Goal: Check status: Check status

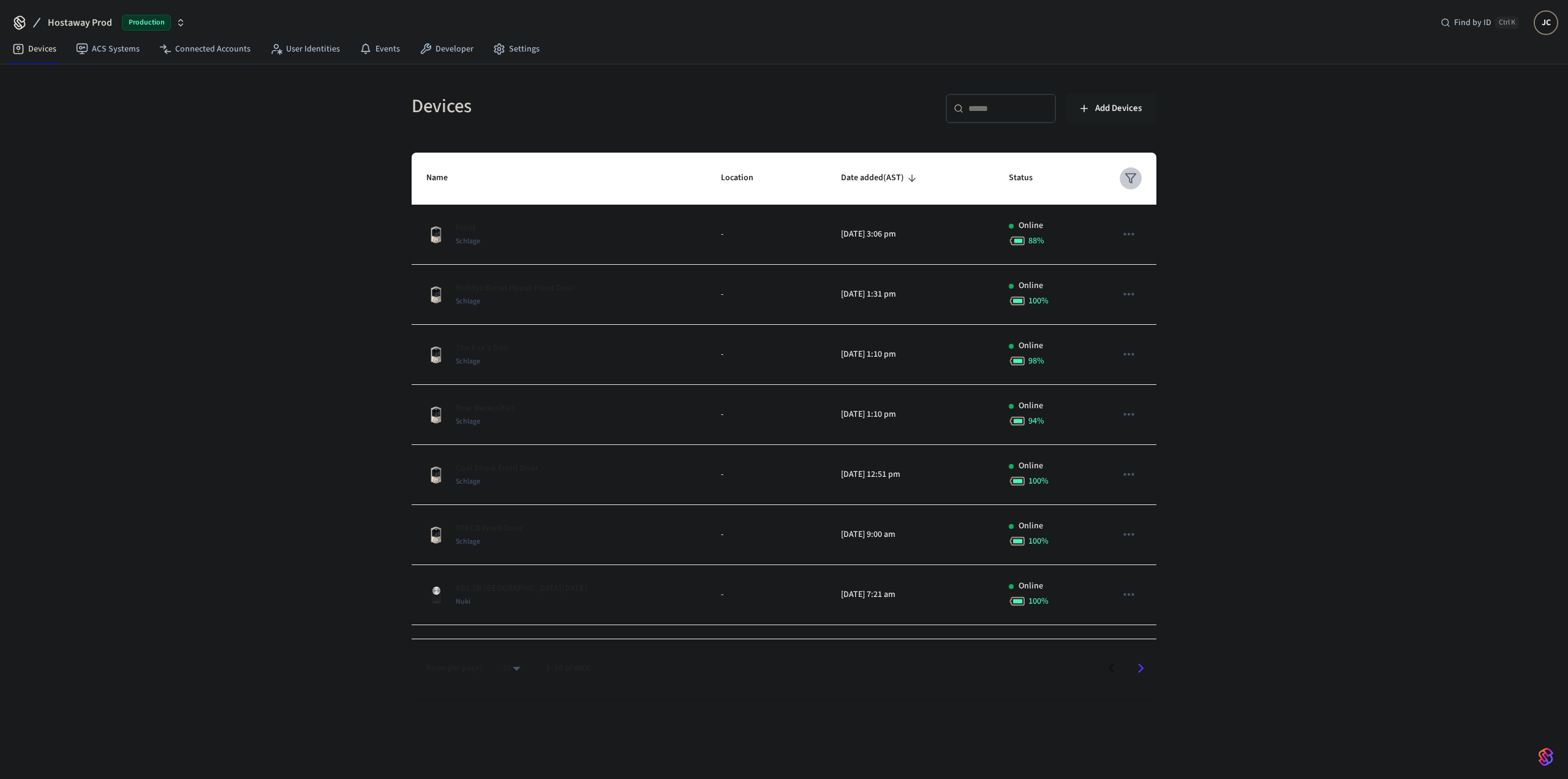
click at [1125, 172] on icon "sticky table" at bounding box center [1130, 178] width 12 height 12
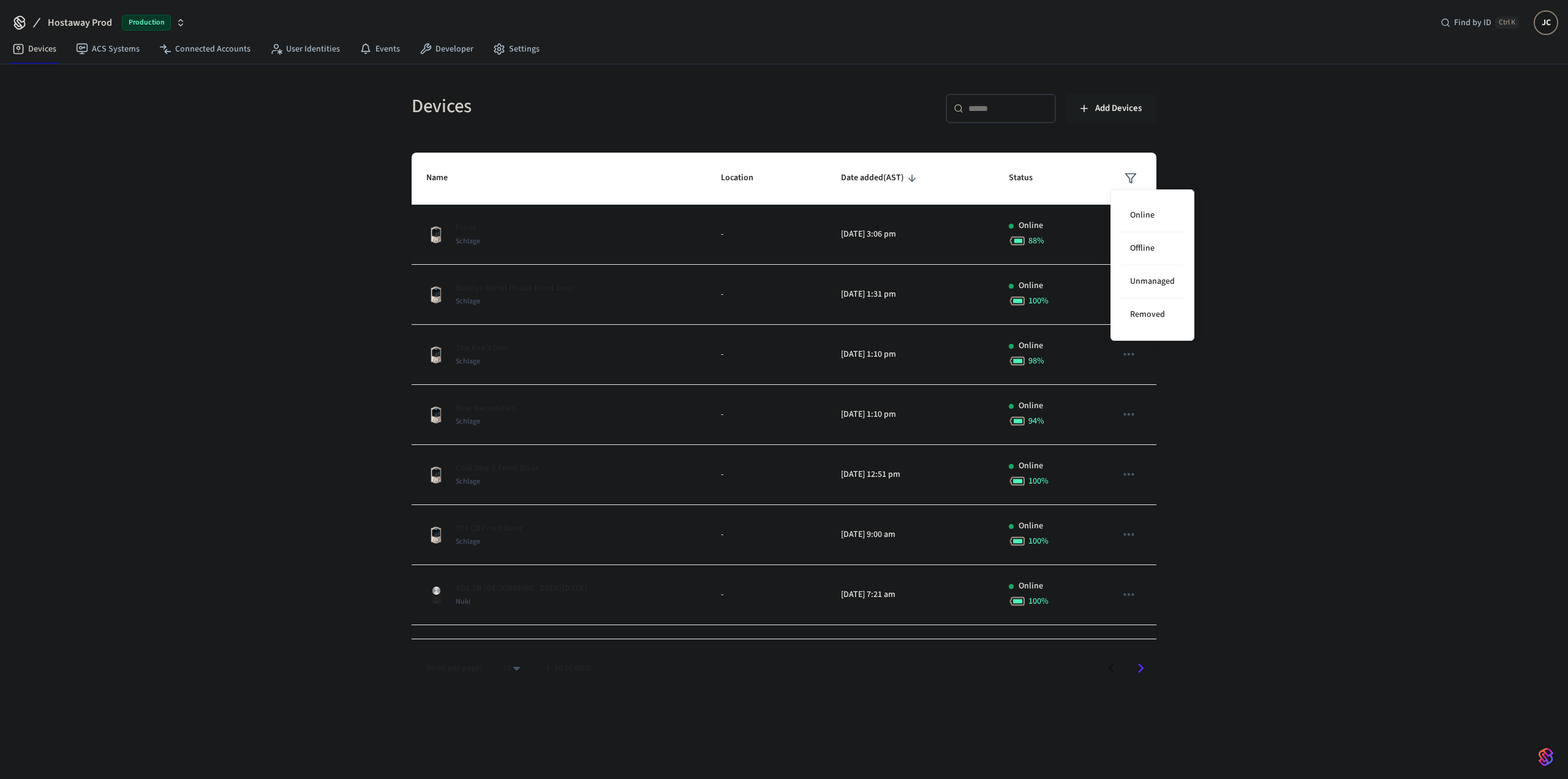
click at [1009, 119] on div at bounding box center [784, 390] width 1568 height 779
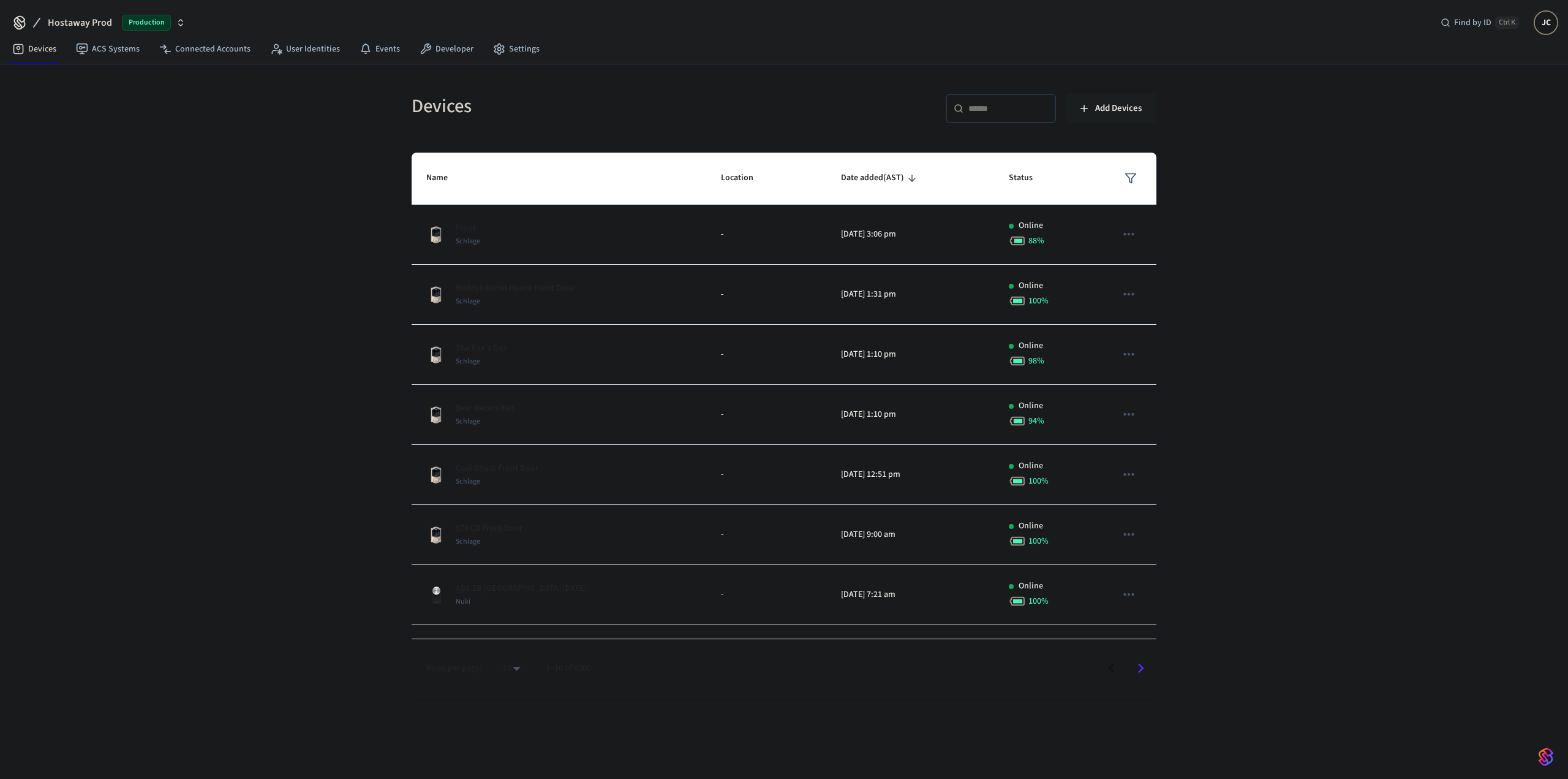
click at [1009, 111] on div "Online Offline Unmanaged Removed" at bounding box center [784, 390] width 1568 height 779
click at [1009, 109] on input "text" at bounding box center [1008, 108] width 80 height 12
type input "****"
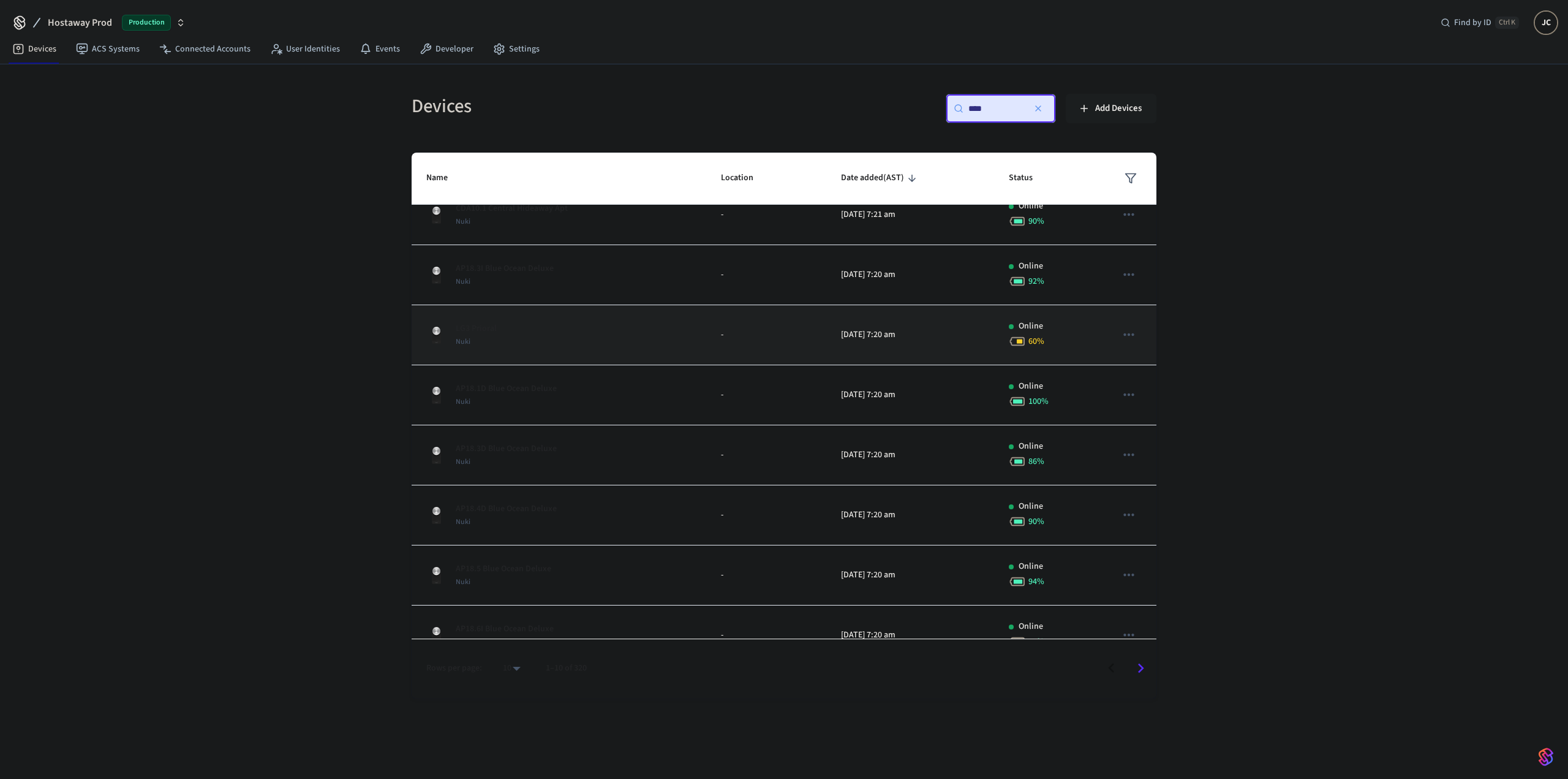
scroll to position [166, 0]
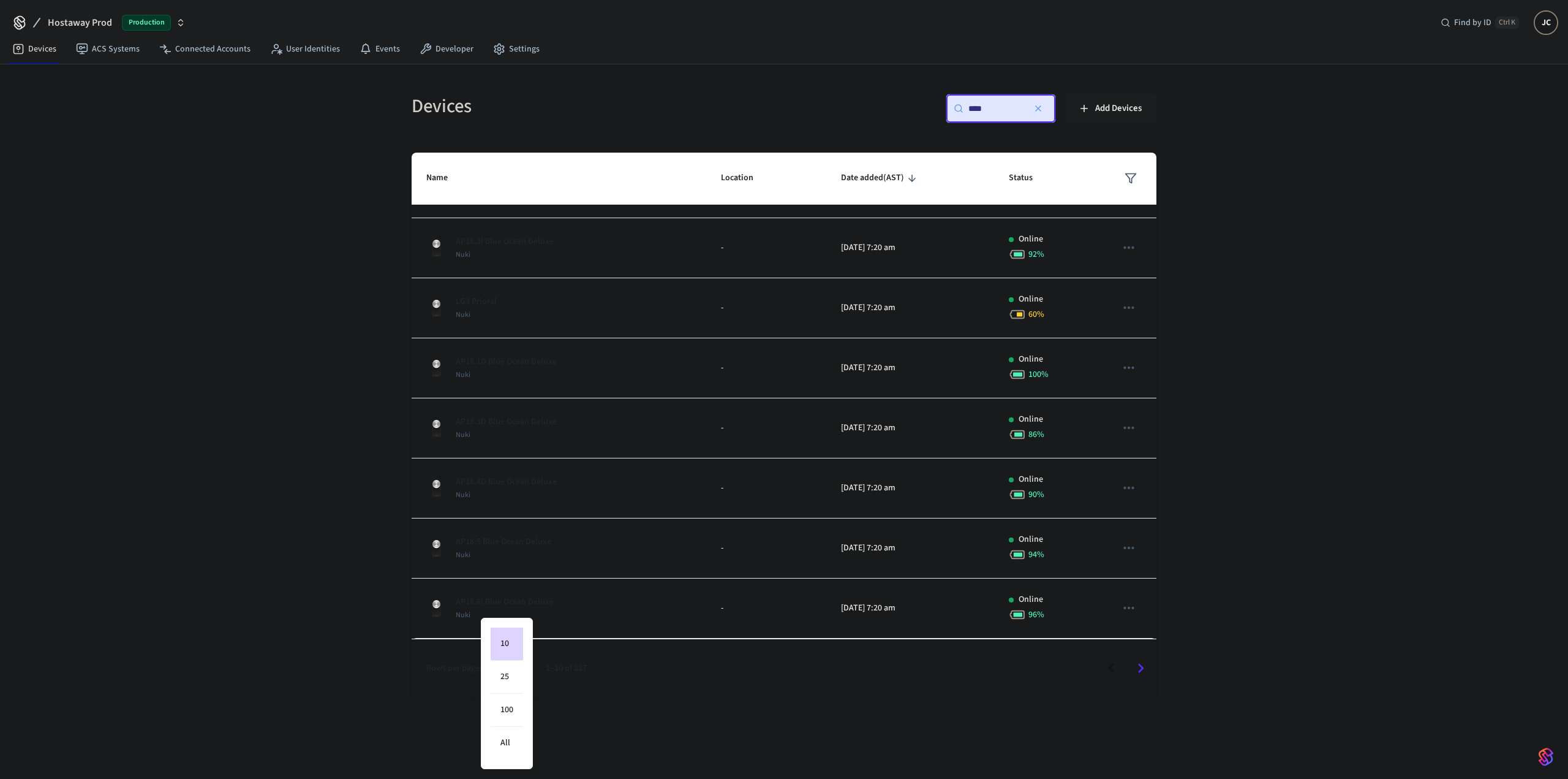
click at [516, 664] on body "Hostaway Prod Production Find by ID Ctrl K JC Devices ACS Systems Connected Acc…" at bounding box center [784, 386] width 1568 height 772
click at [507, 744] on li "All" at bounding box center [507, 742] width 32 height 32
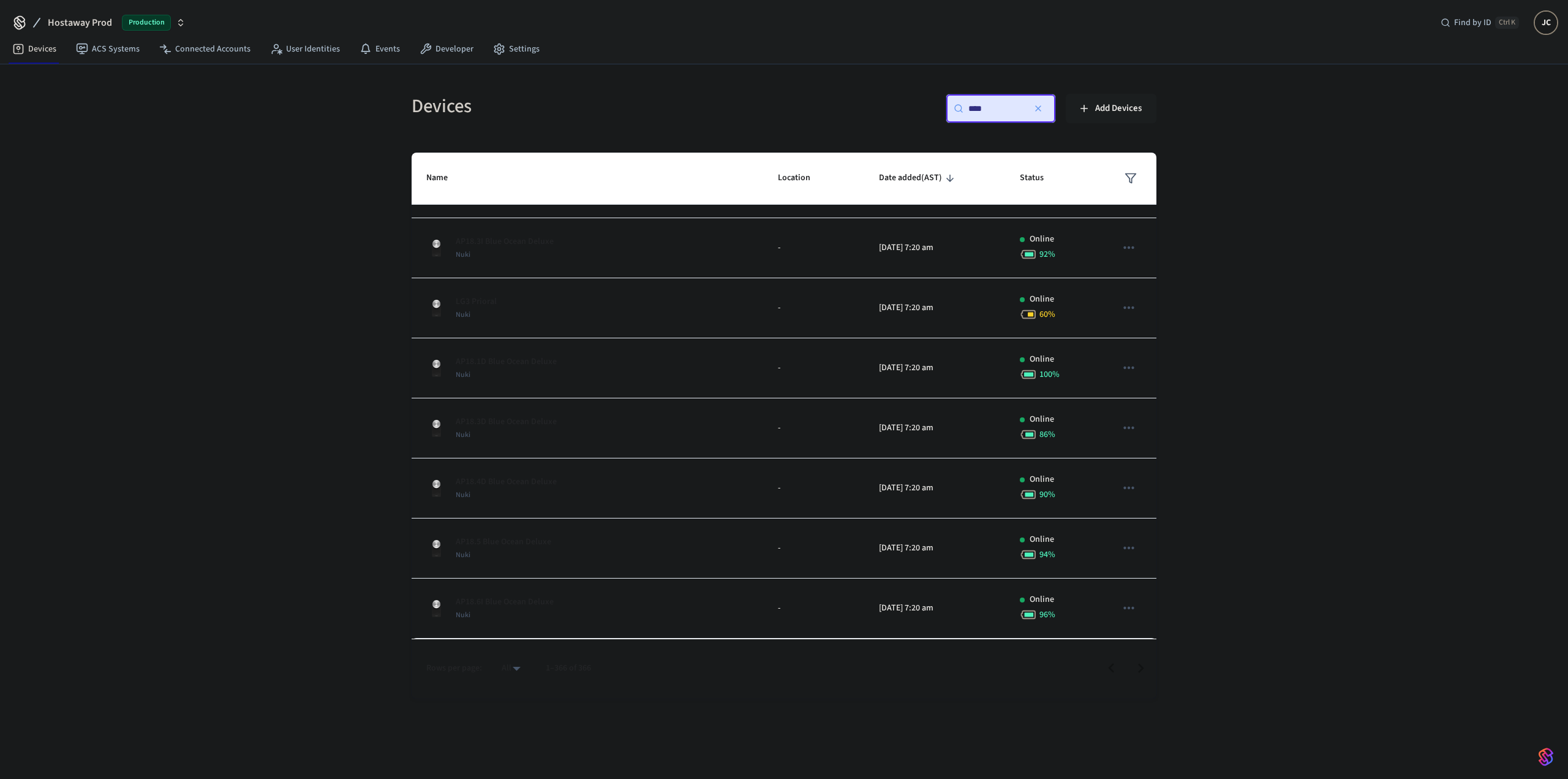
type input "**"
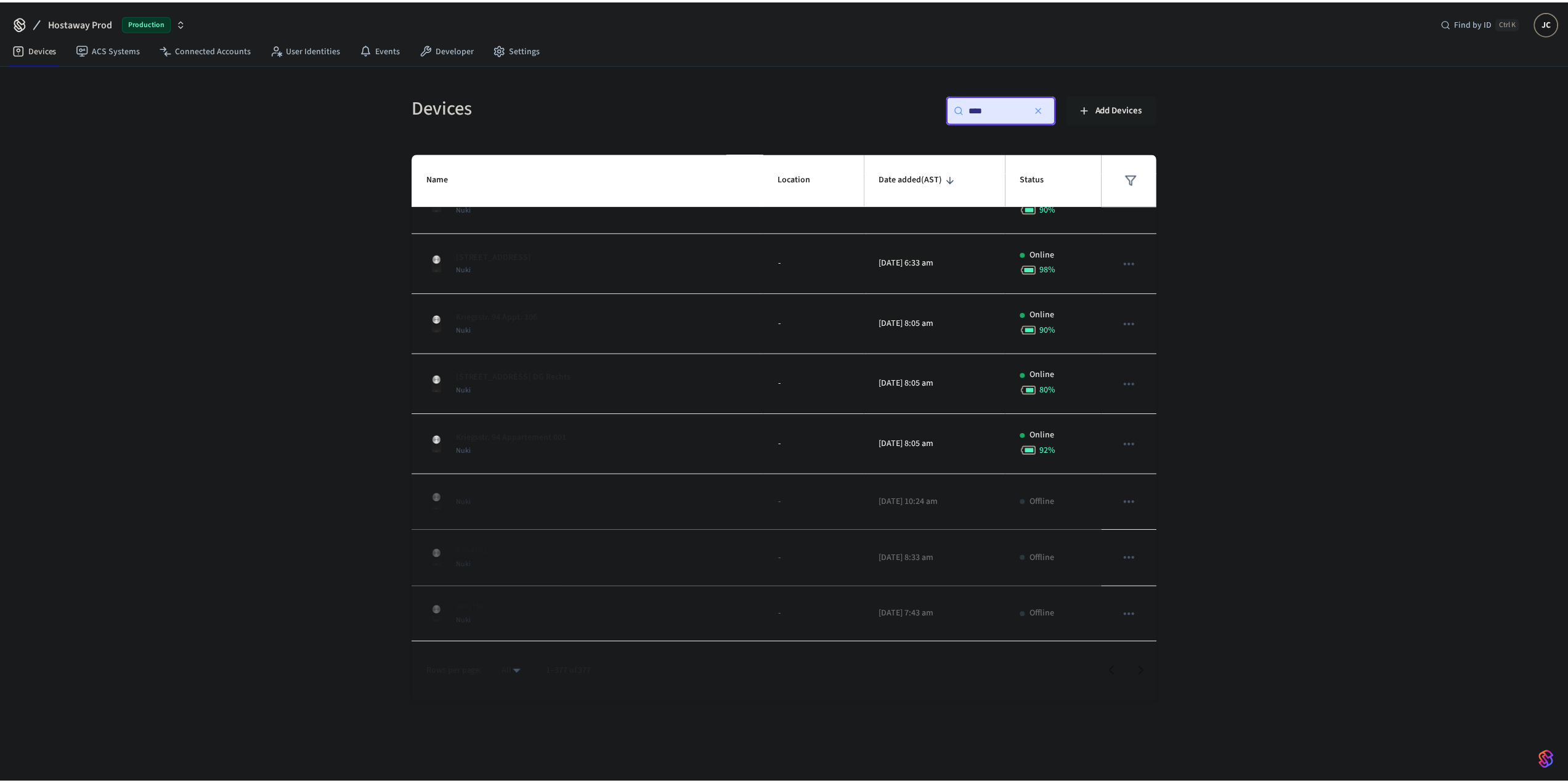
scroll to position [0, 0]
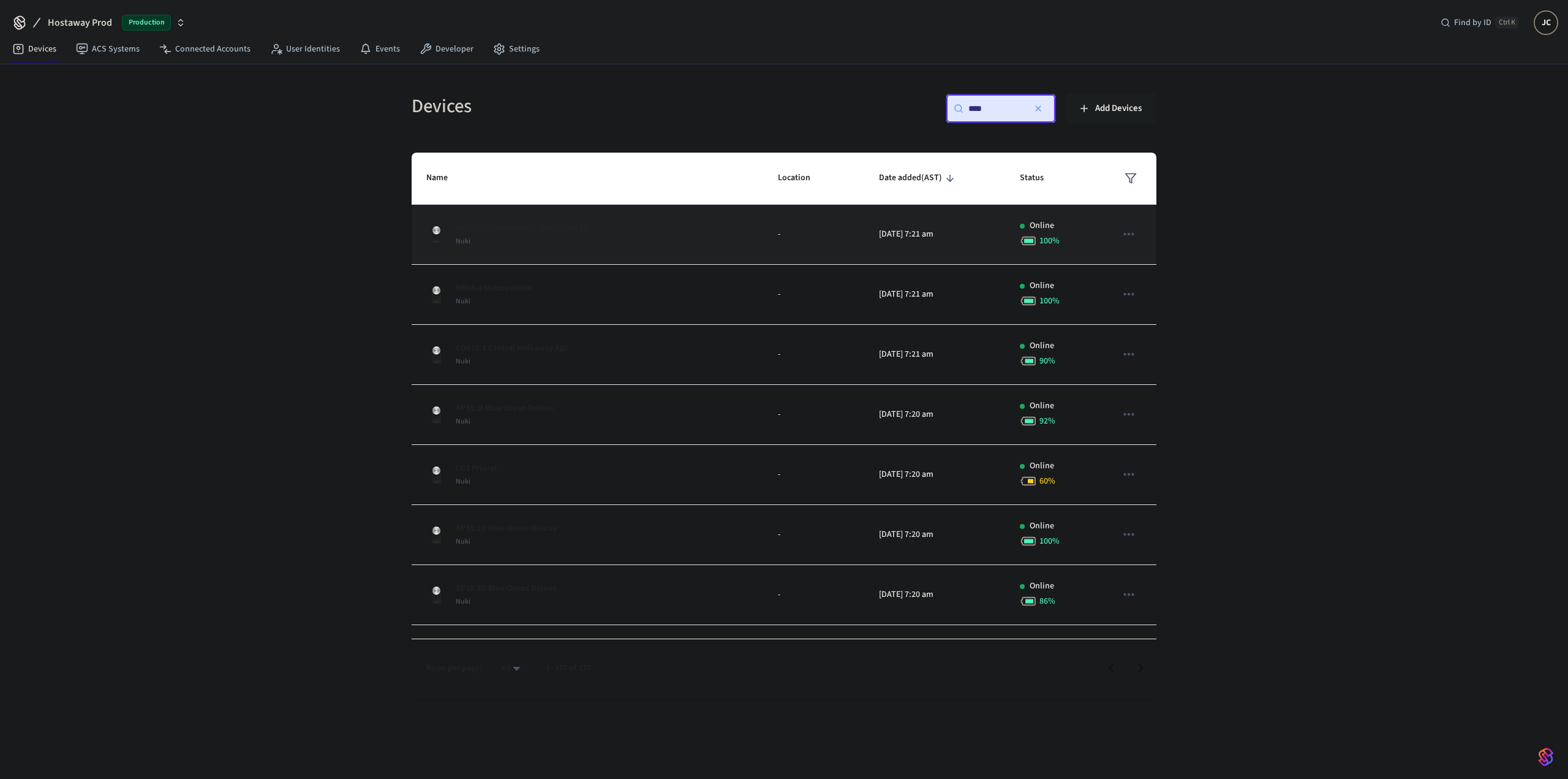
click at [486, 238] on div "Nuki" at bounding box center [522, 241] width 131 height 12
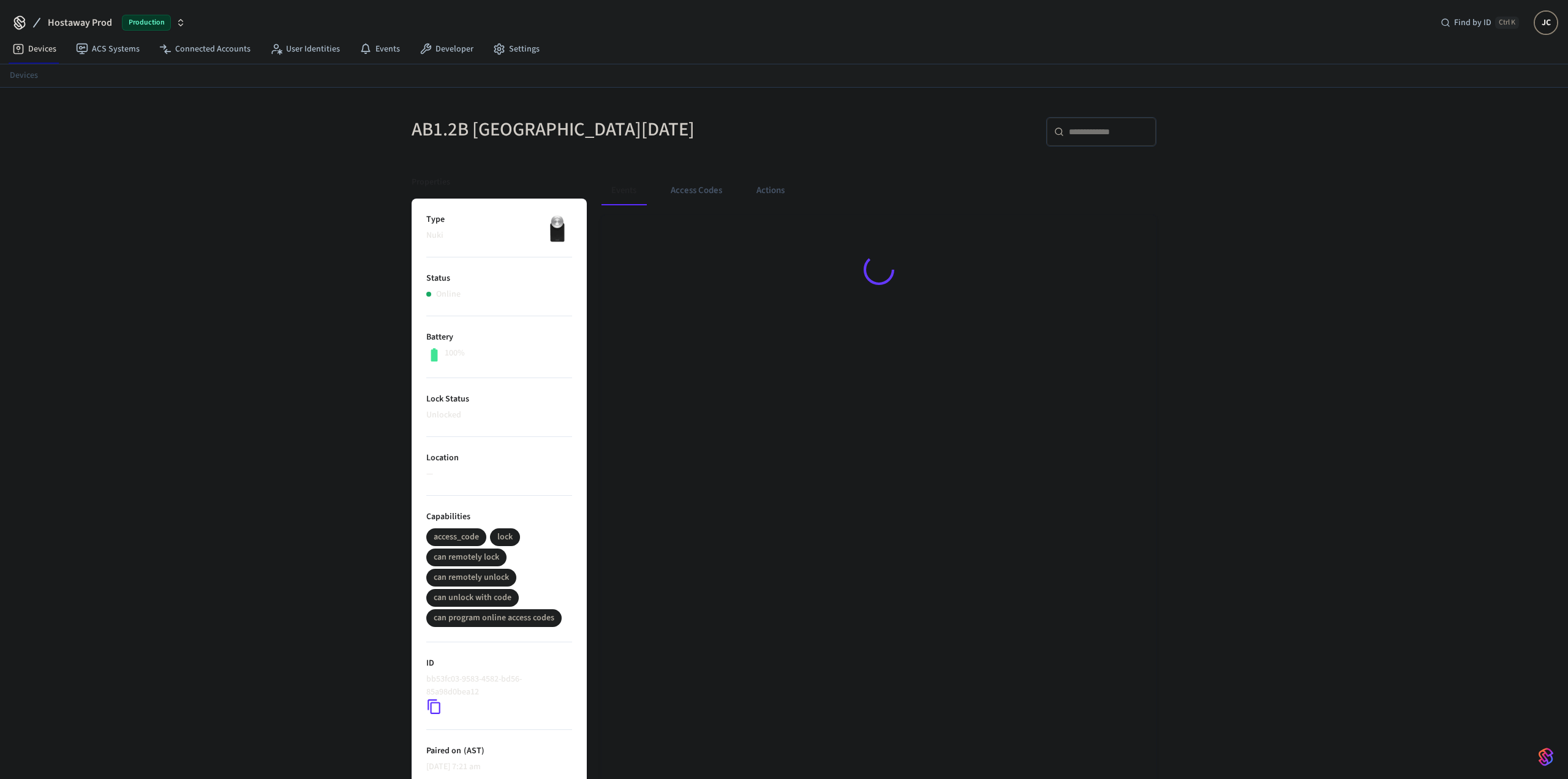
click at [438, 231] on p "Nuki" at bounding box center [499, 235] width 146 height 12
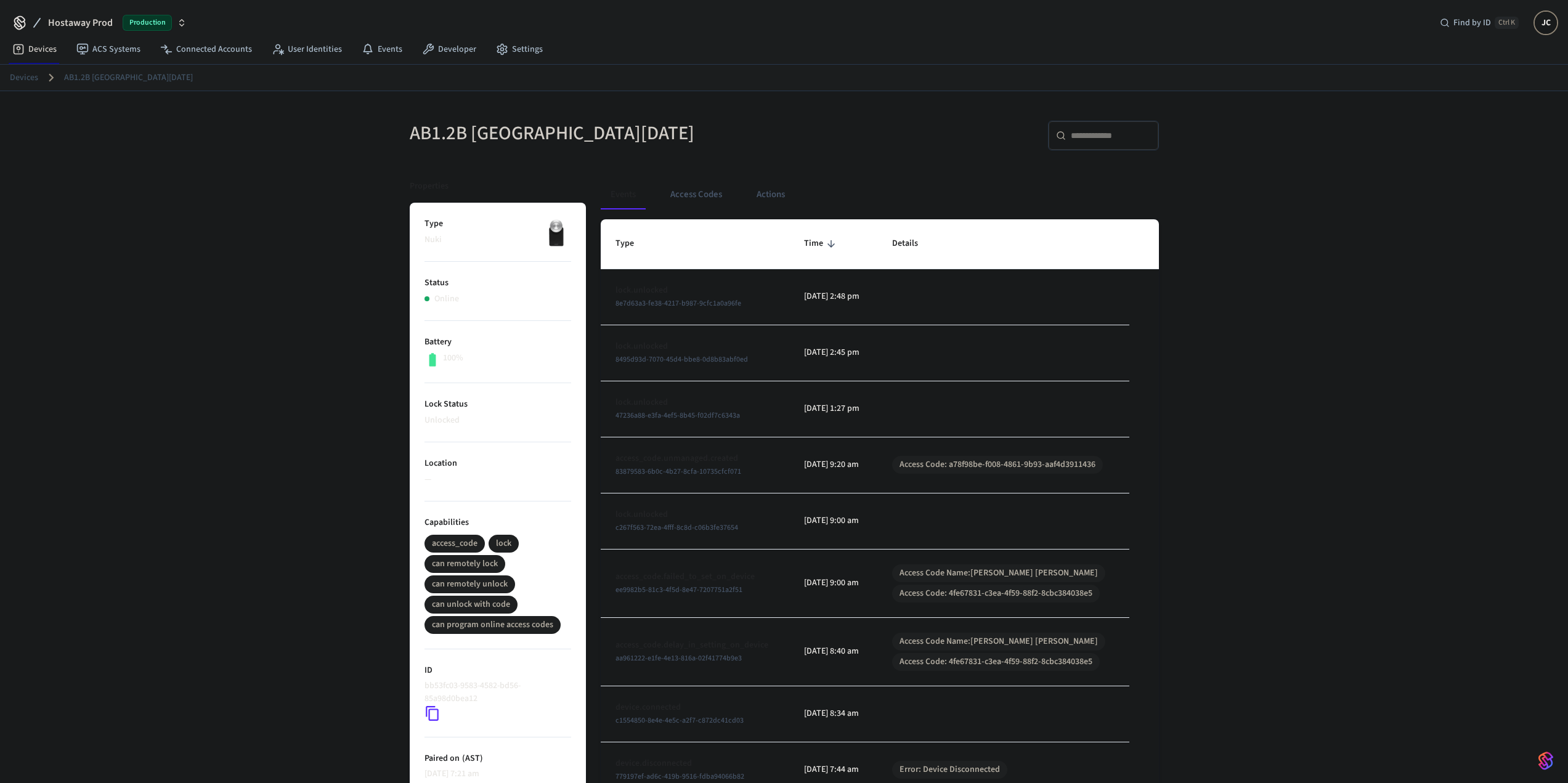
click at [555, 230] on img at bounding box center [556, 233] width 31 height 31
click at [551, 242] on img at bounding box center [556, 233] width 31 height 31
drag, startPoint x: 551, startPoint y: 242, endPoint x: 559, endPoint y: 239, distance: 8.5
click at [556, 241] on img at bounding box center [556, 233] width 31 height 31
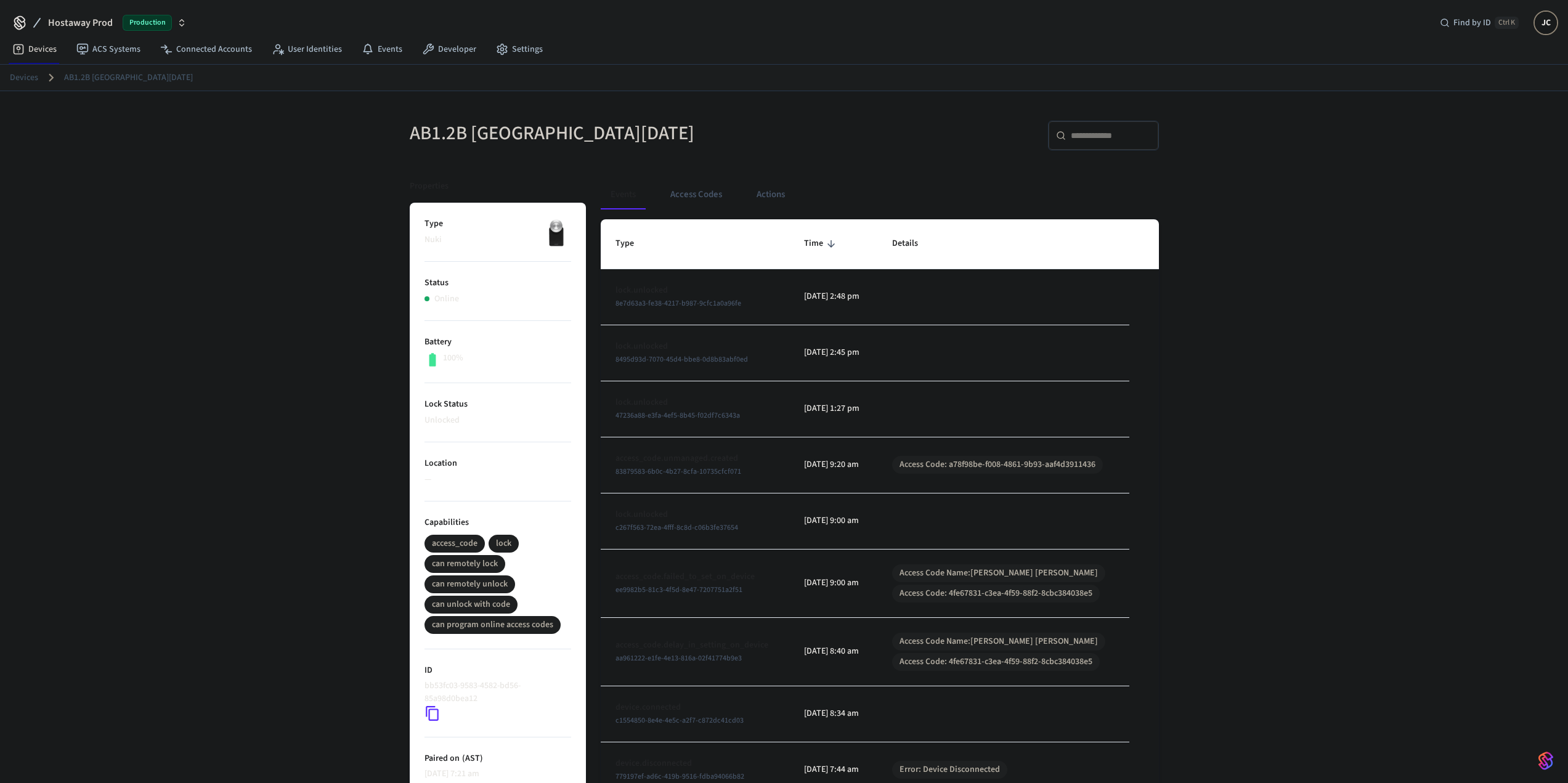
click at [559, 239] on img at bounding box center [556, 233] width 31 height 31
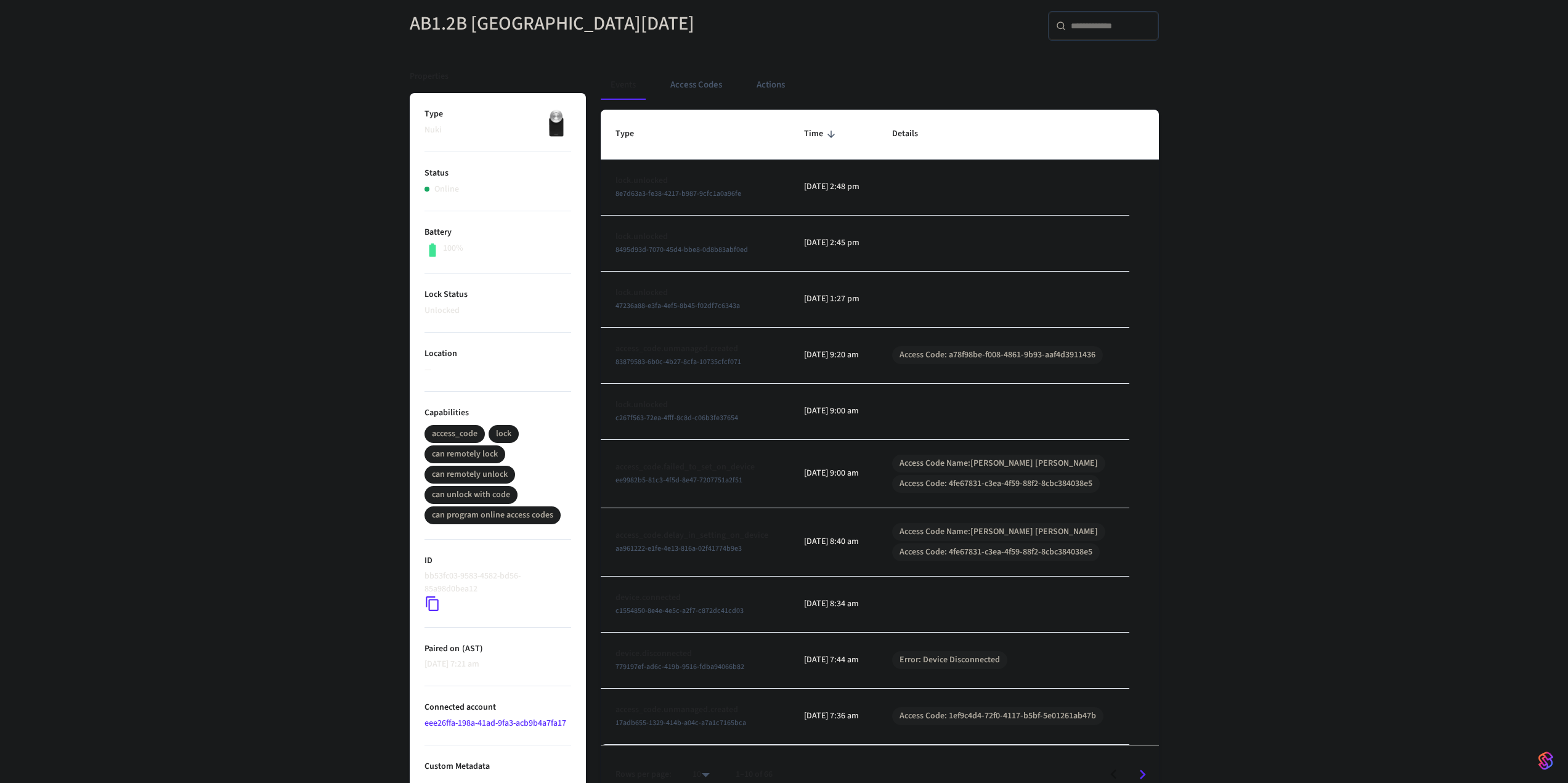
scroll to position [131, 0]
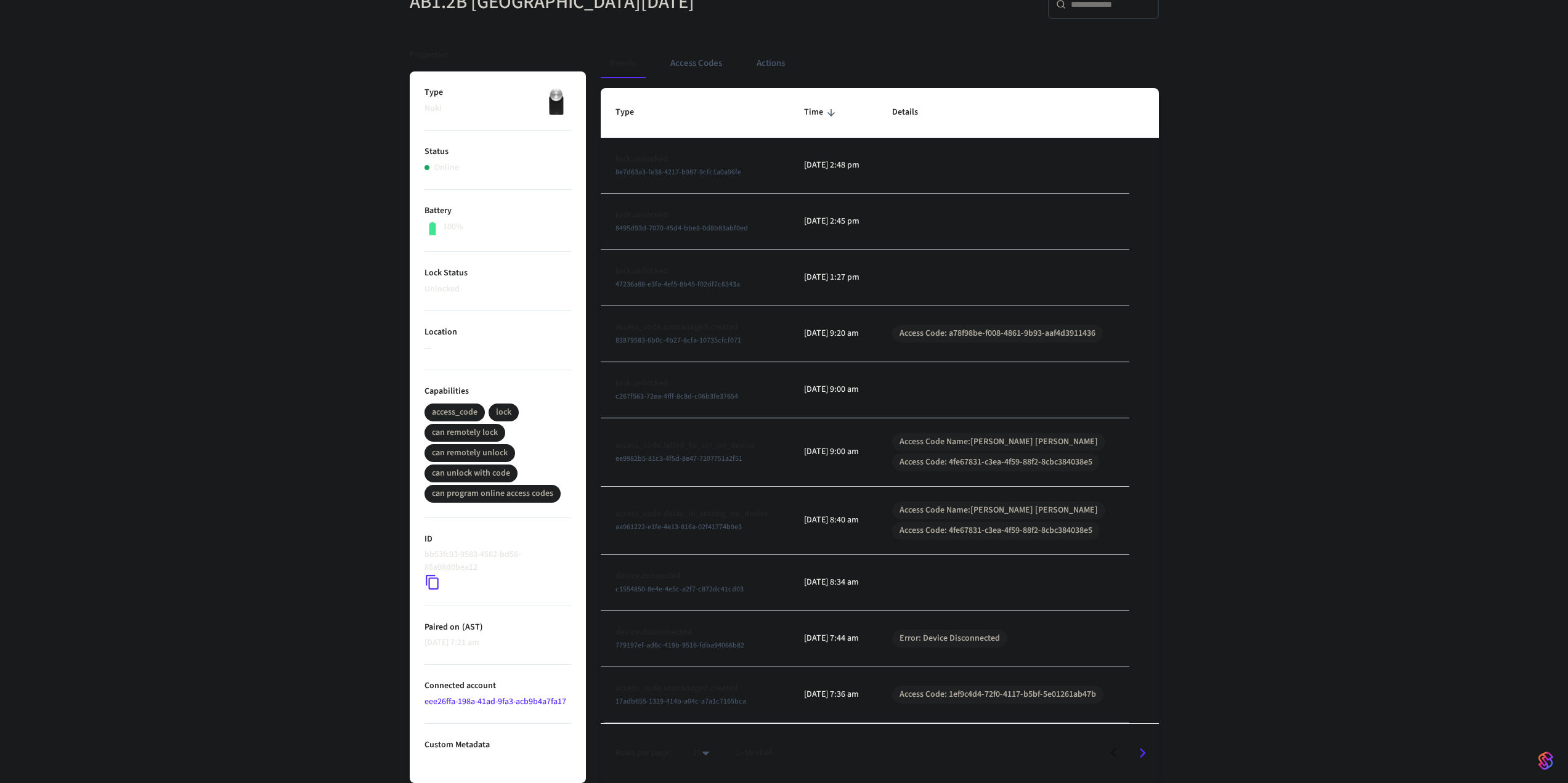
drag, startPoint x: 682, startPoint y: 432, endPoint x: 675, endPoint y: 436, distance: 8.1
